Goal: Task Accomplishment & Management: Complete application form

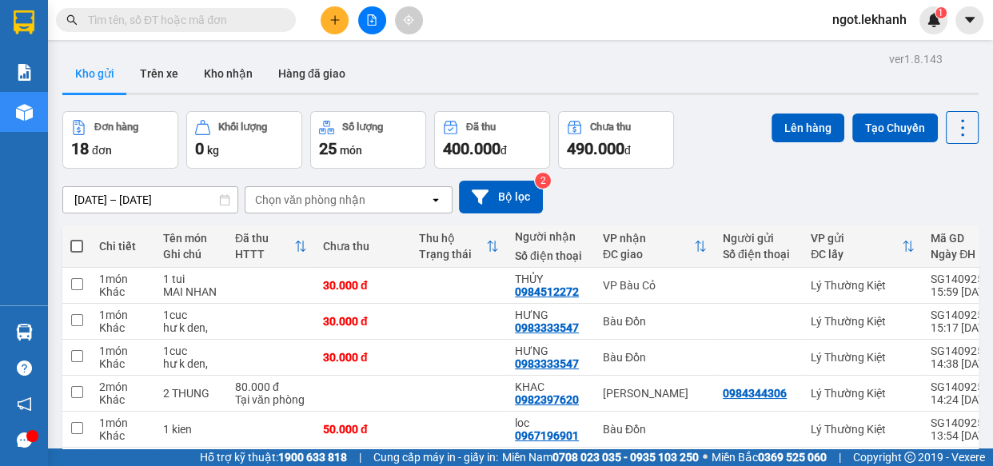
click at [343, 18] on button at bounding box center [335, 20] width 28 height 28
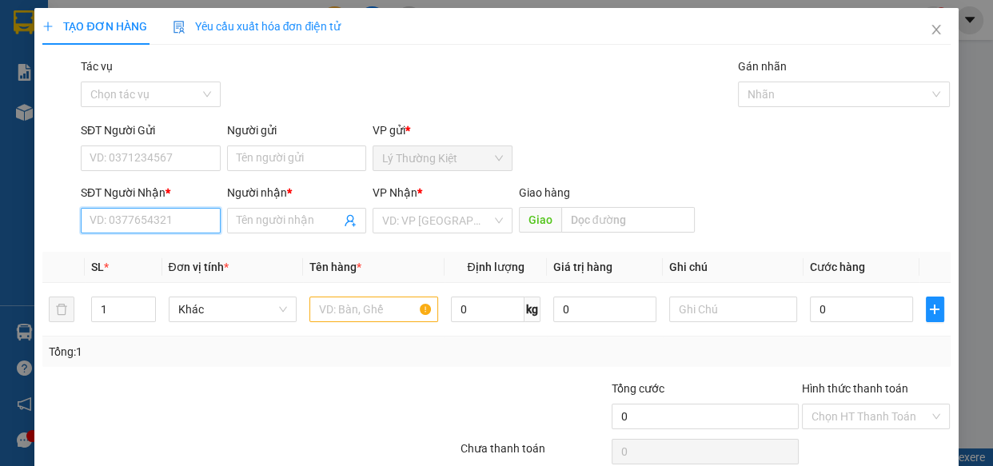
click at [162, 223] on input "SĐT Người Nhận *" at bounding box center [151, 221] width 140 height 26
type input "0911743818"
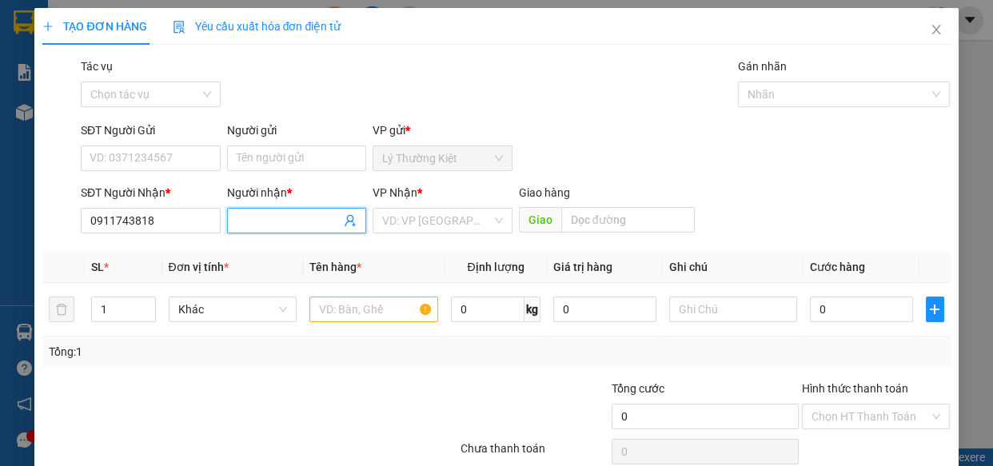
click at [297, 220] on input "Người nhận *" at bounding box center [289, 221] width 105 height 18
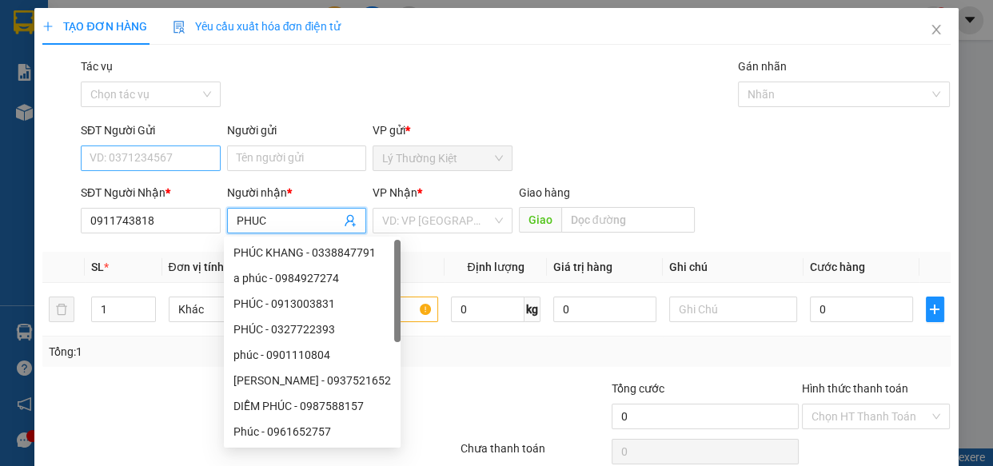
type input "PHUC"
click at [193, 162] on input "SĐT Người Gửi" at bounding box center [151, 159] width 140 height 26
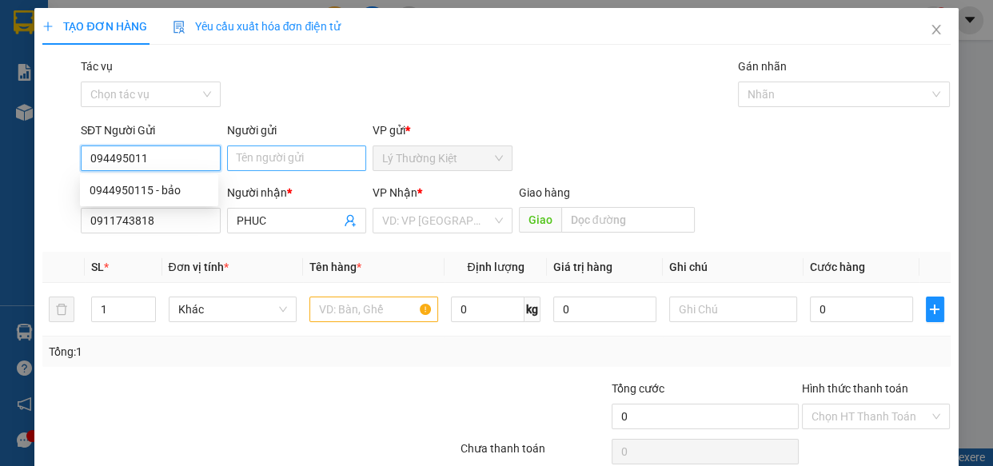
type input "0944950115"
click at [194, 182] on div "0944950115 - bảo" at bounding box center [149, 191] width 119 height 18
type input "bảo"
type input "60.000"
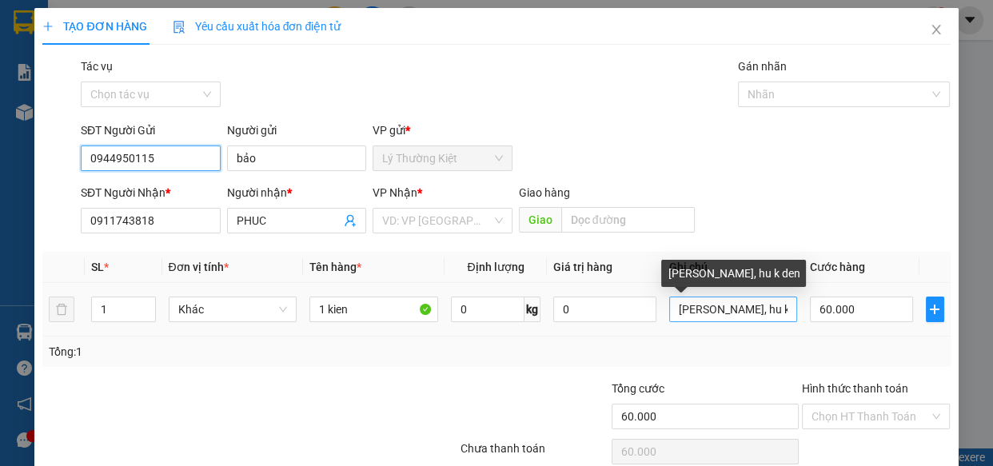
type input "0944950115"
click at [776, 312] on input "[PERSON_NAME], hu k den" at bounding box center [733, 310] width 129 height 26
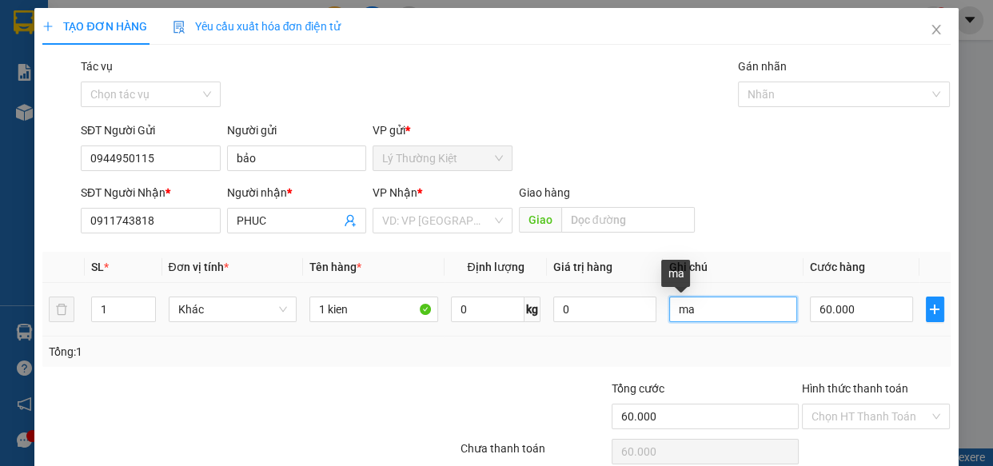
type input "m"
type input "HU K DEN"
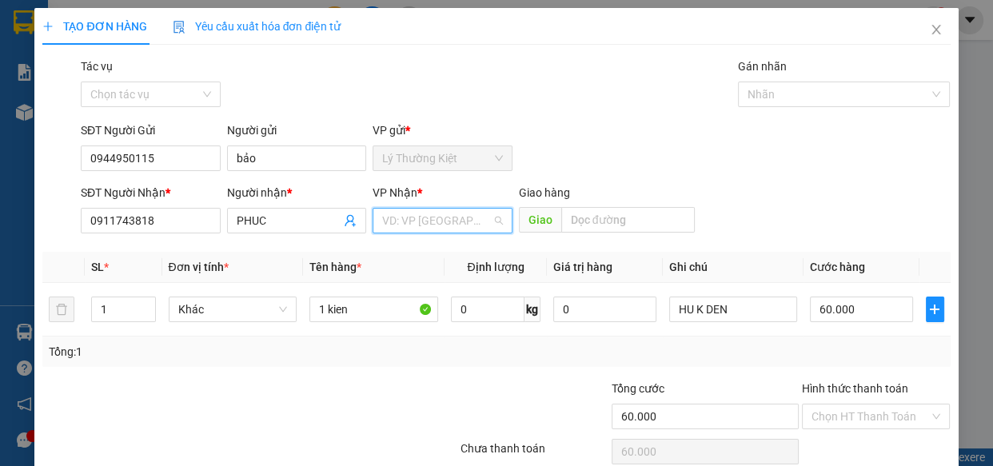
click at [416, 225] on input "search" at bounding box center [437, 221] width 110 height 24
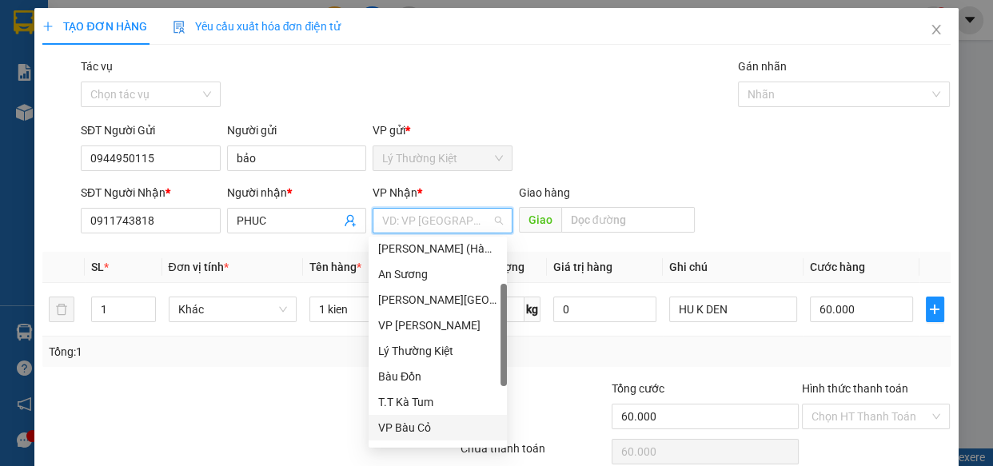
scroll to position [128, 0]
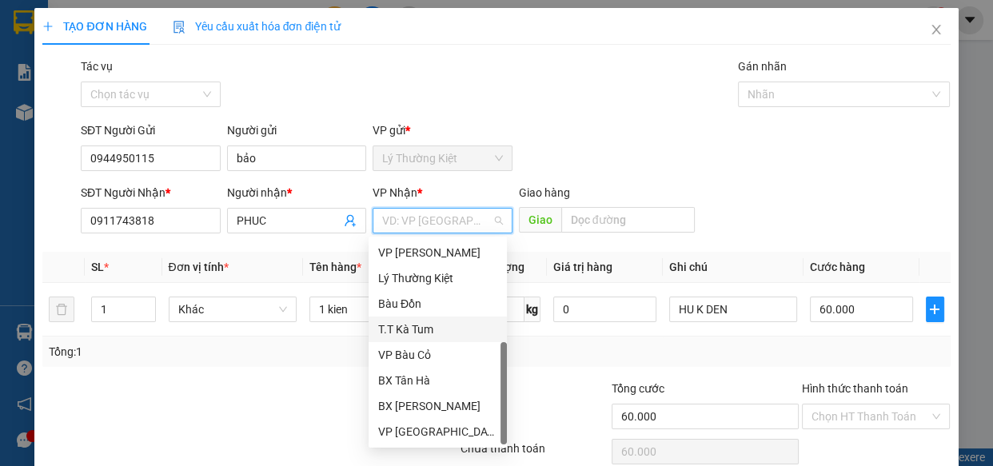
click at [429, 329] on div "T.T Kà Tum" at bounding box center [437, 330] width 119 height 18
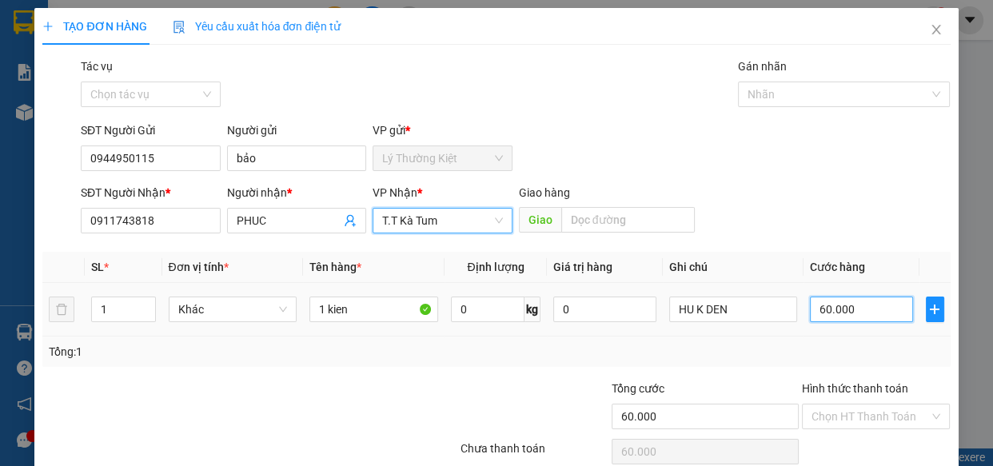
click at [839, 312] on input "60.000" at bounding box center [861, 310] width 103 height 26
type input "3"
type input "30"
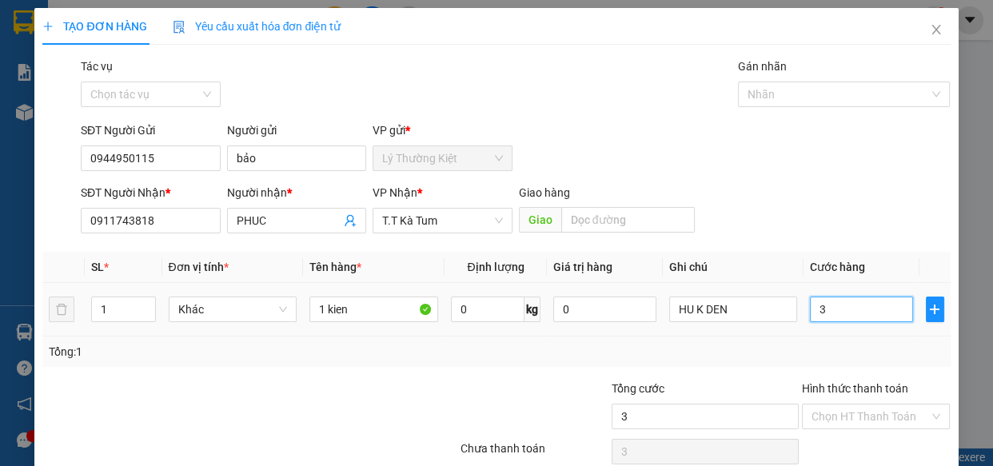
type input "30"
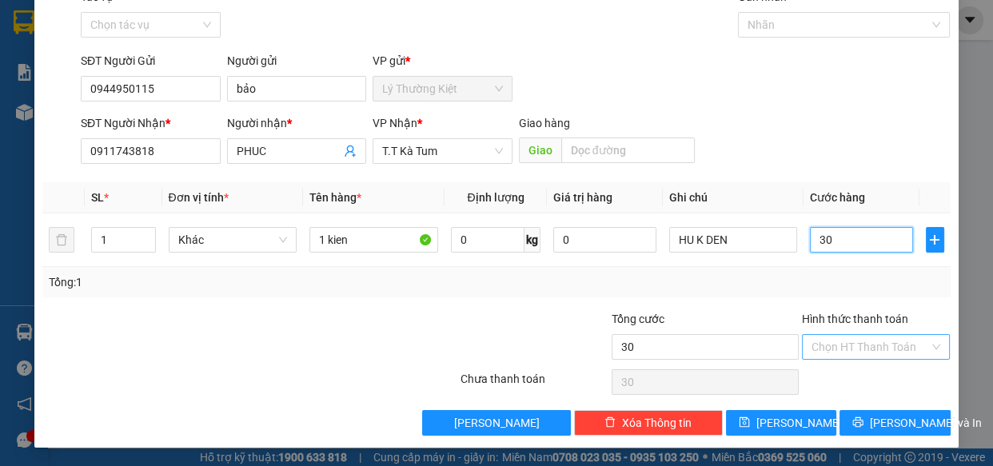
type input "30"
type input "30.000"
click at [904, 343] on input "Hình thức thanh toán" at bounding box center [871, 347] width 118 height 24
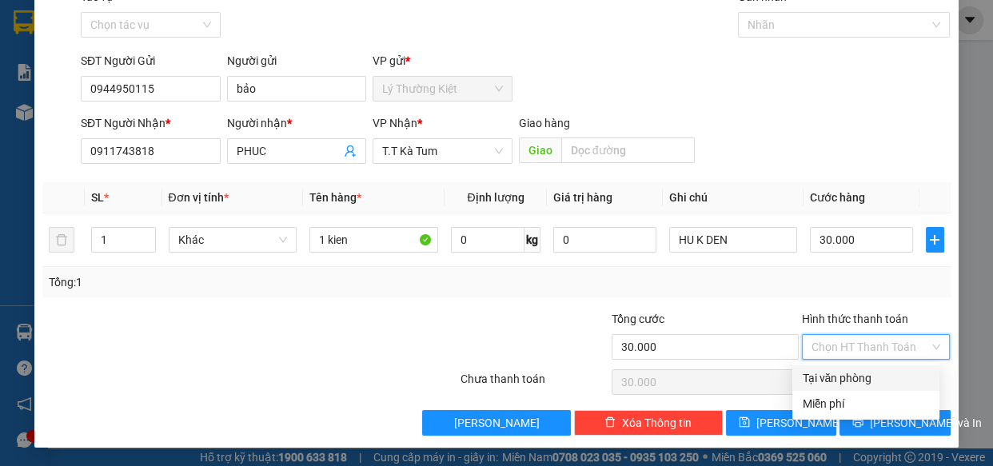
click at [849, 375] on div "Tại văn phòng" at bounding box center [866, 378] width 128 height 18
type input "0"
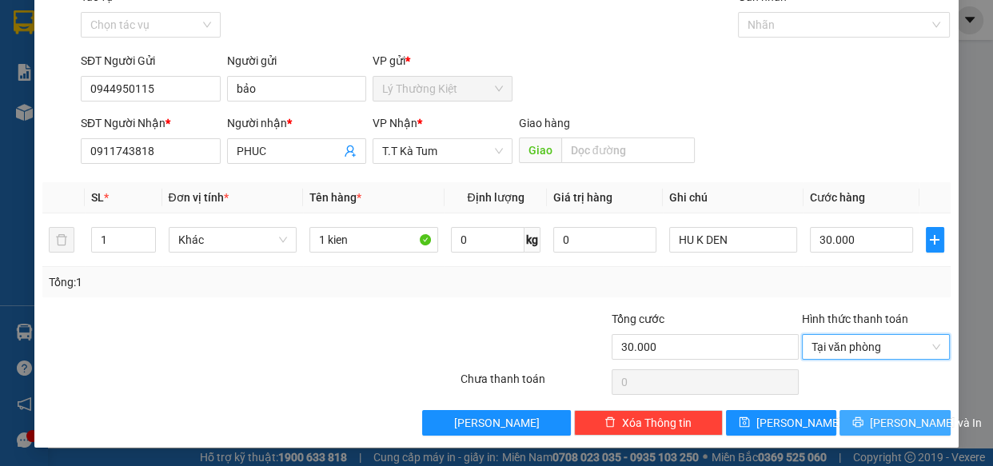
click at [894, 423] on span "[PERSON_NAME] và In" at bounding box center [926, 423] width 112 height 18
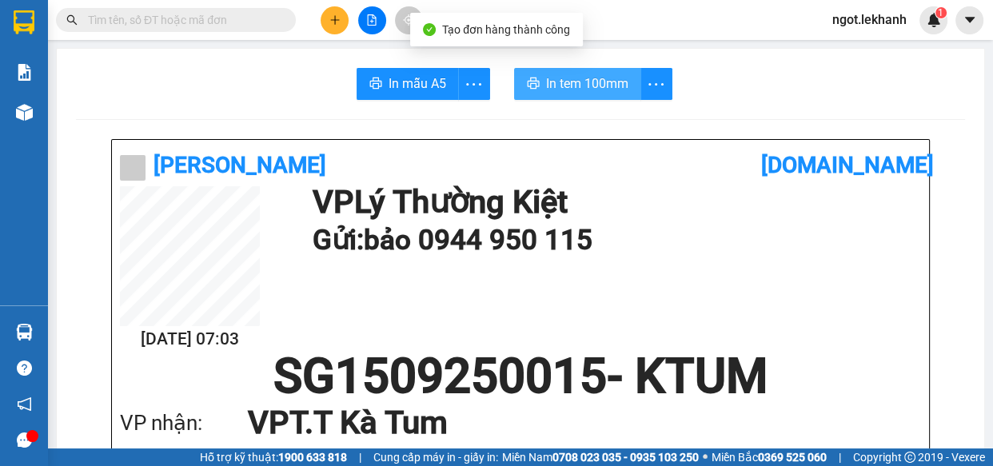
click at [596, 94] on span "In tem 100mm" at bounding box center [587, 84] width 82 height 20
